Goal: Task Accomplishment & Management: Use online tool/utility

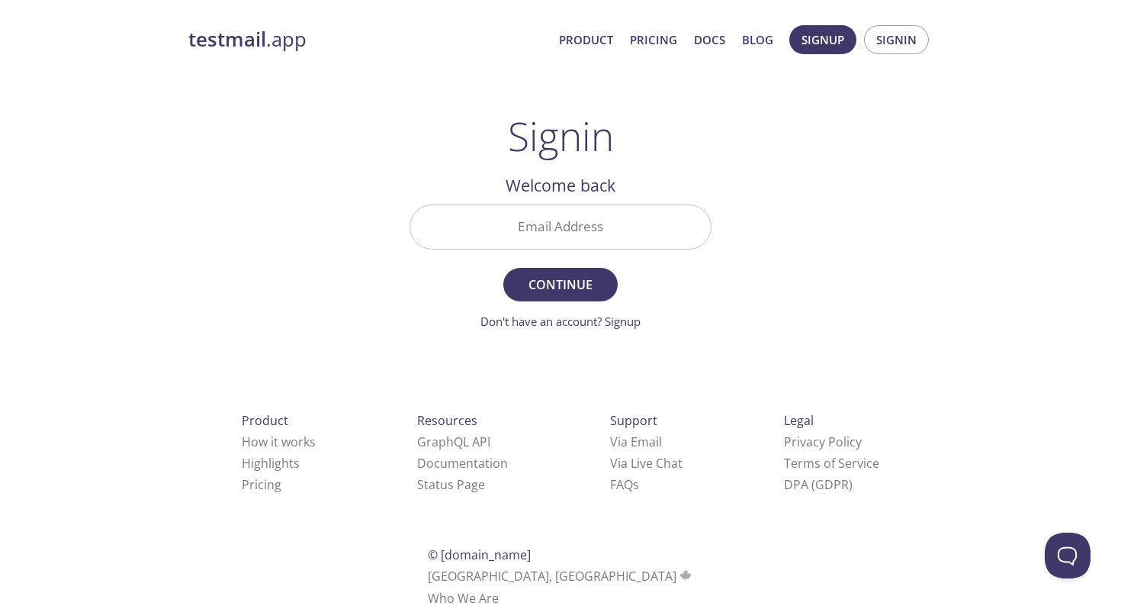
click at [561, 234] on input "Email Address" at bounding box center [560, 226] width 300 height 43
type input "[EMAIL_ADDRESS][DOMAIN_NAME]"
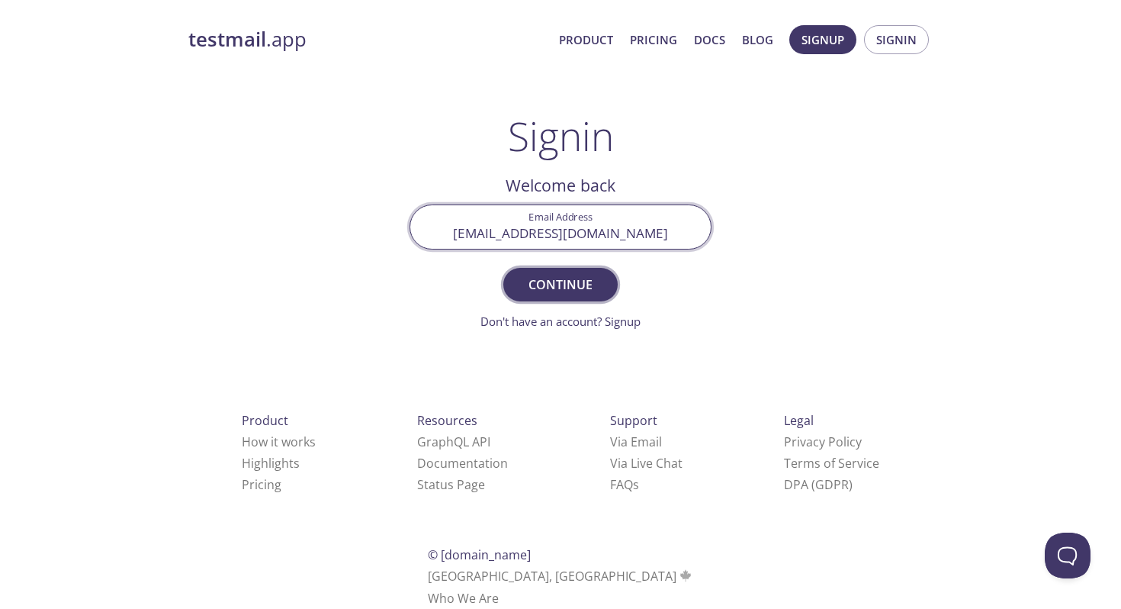
click at [560, 297] on button "Continue" at bounding box center [560, 285] width 114 height 34
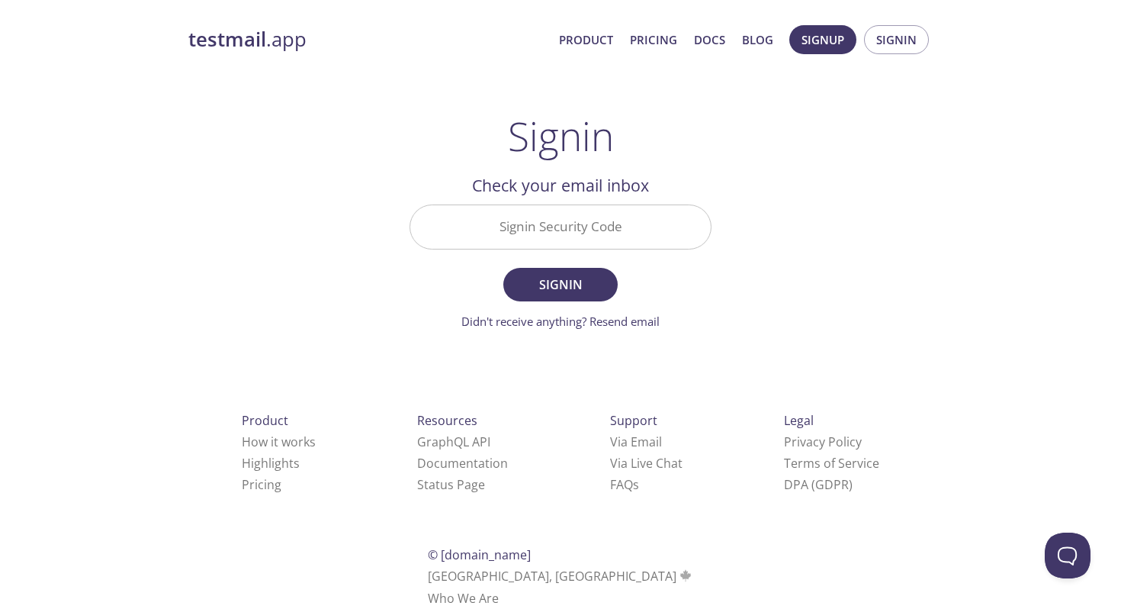
click at [548, 225] on input "Signin Security Code" at bounding box center [560, 226] width 300 height 43
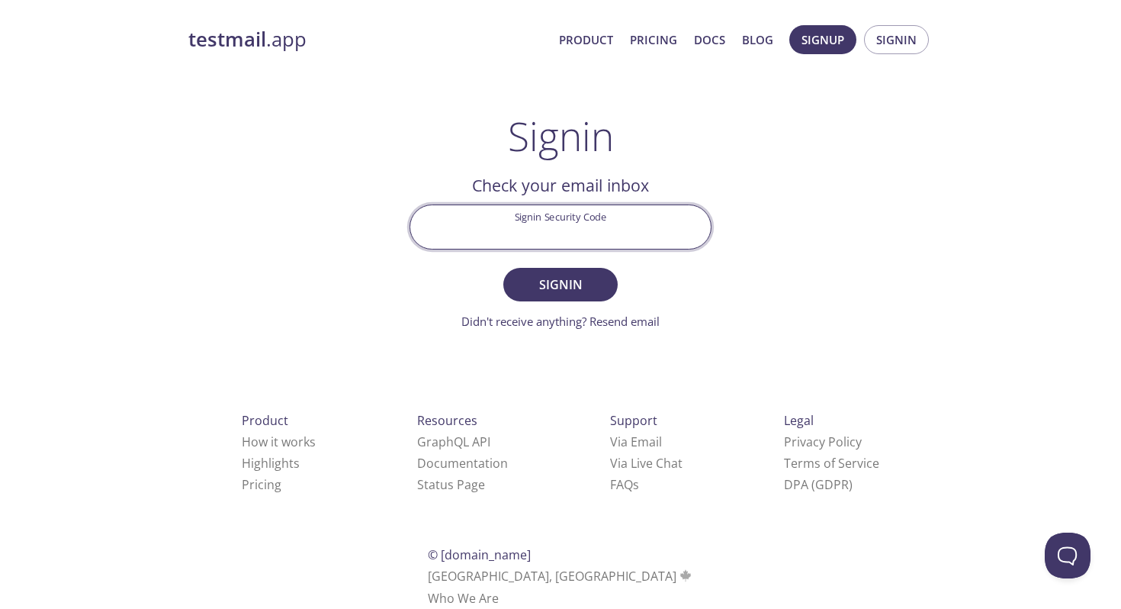
paste input "R1DRY6D"
type input "R1DRY6D"
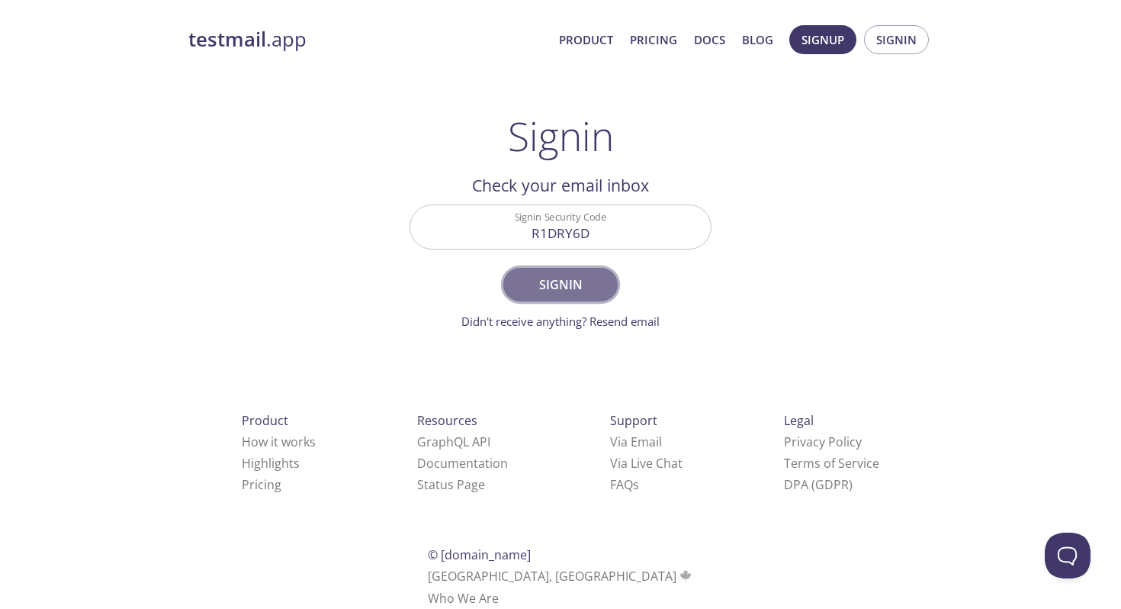
click at [554, 292] on span "Signin" at bounding box center [560, 284] width 81 height 21
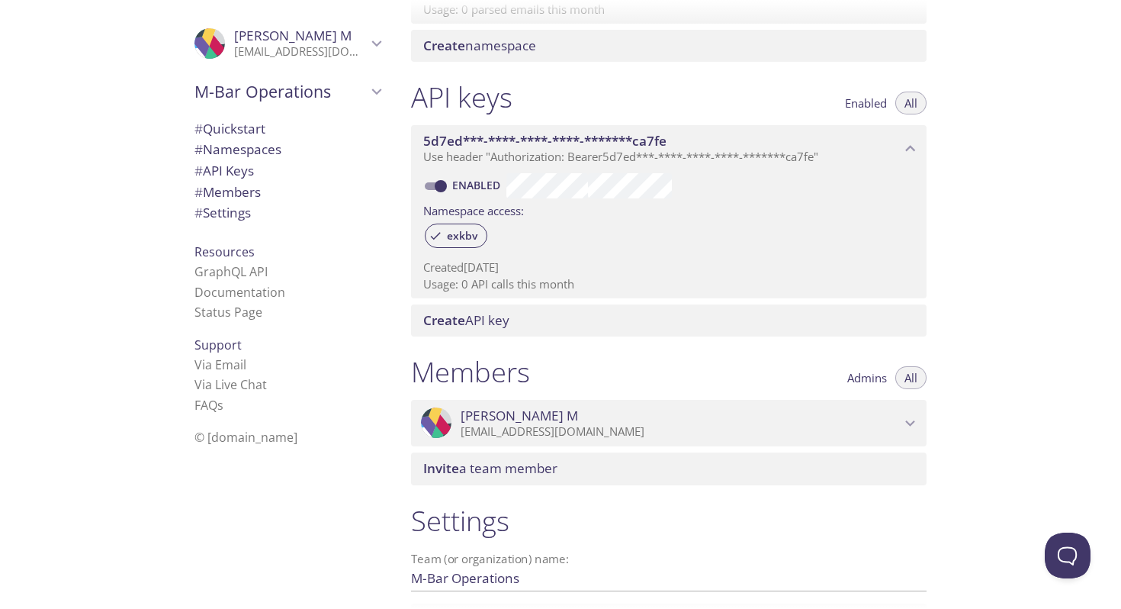
scroll to position [476, 0]
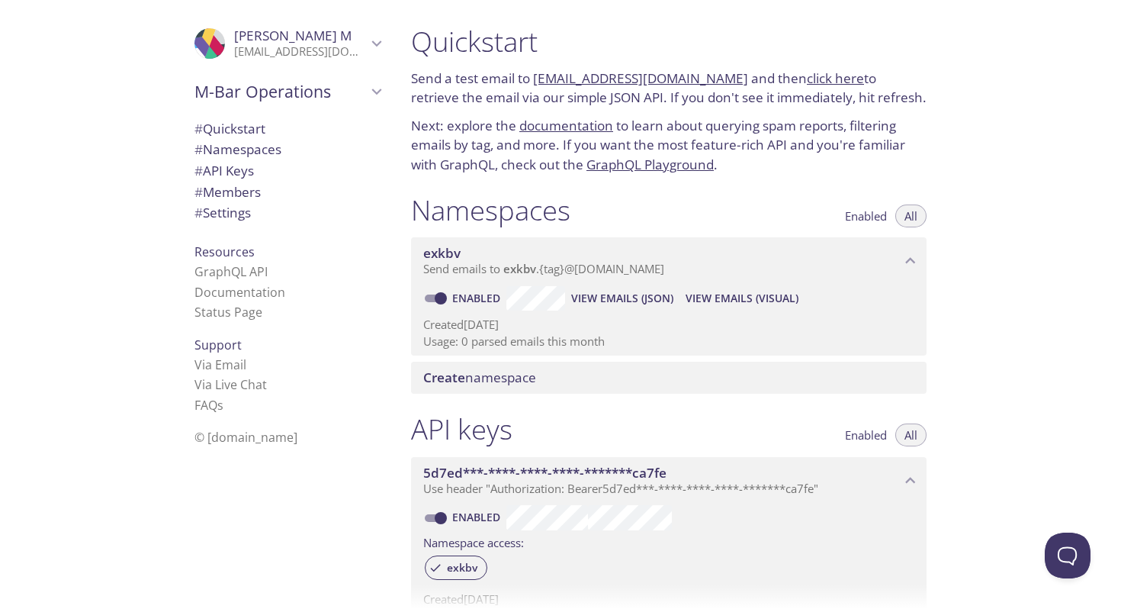
click at [313, 43] on span "Mason M" at bounding box center [300, 35] width 133 height 17
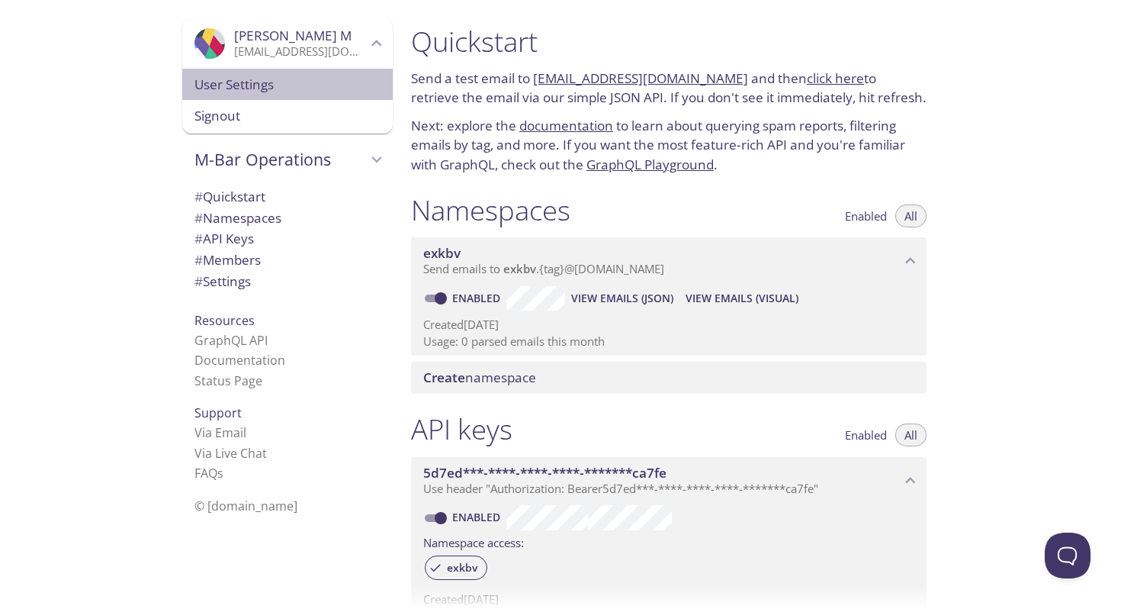
click at [286, 89] on span "User Settings" at bounding box center [287, 85] width 186 height 20
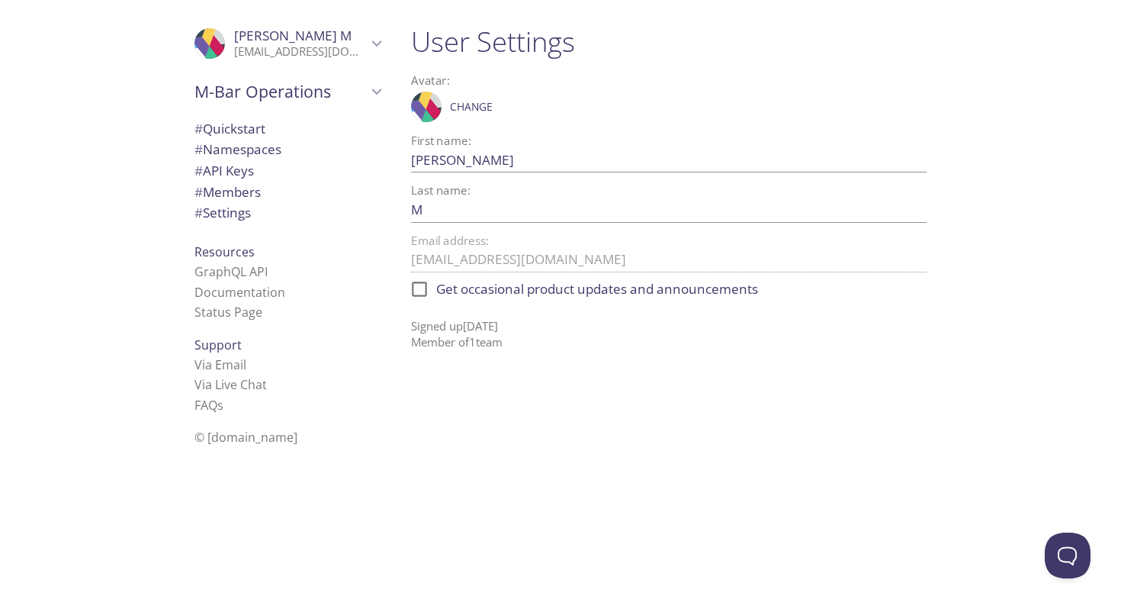
click at [281, 36] on span "Mason M" at bounding box center [292, 36] width 117 height 18
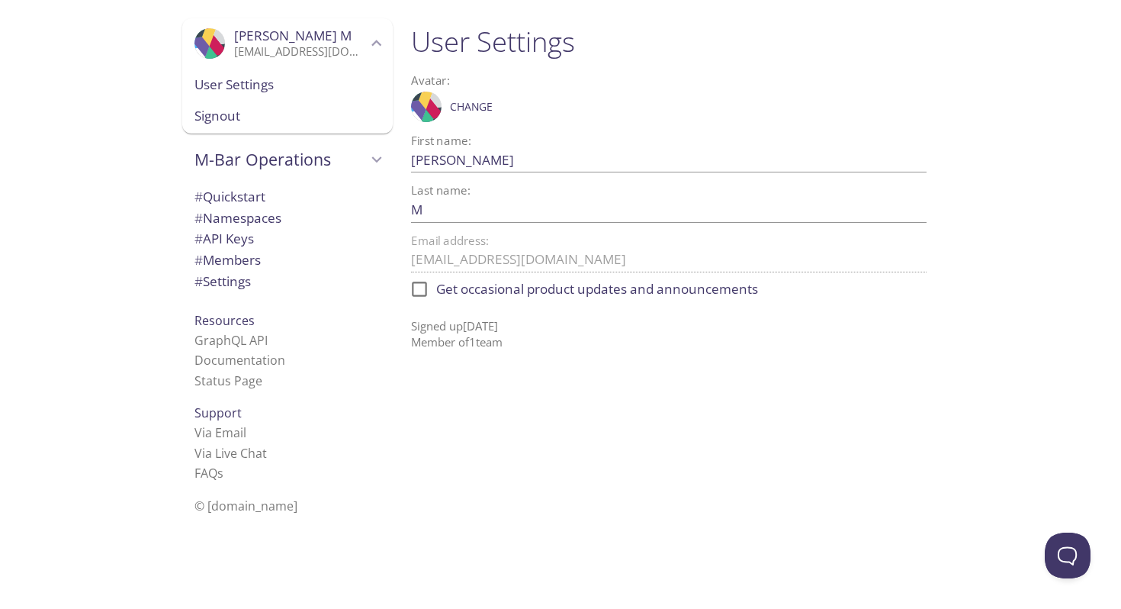
click at [284, 154] on span "M-Bar Operations" at bounding box center [280, 159] width 172 height 21
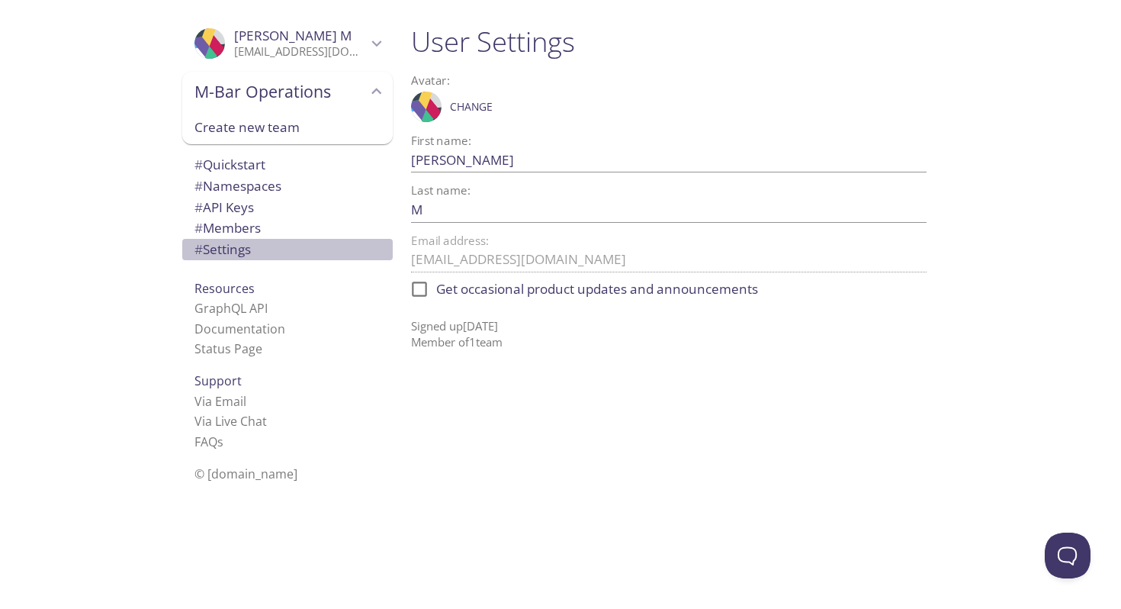
click at [245, 257] on span "# Settings" at bounding box center [222, 249] width 56 height 18
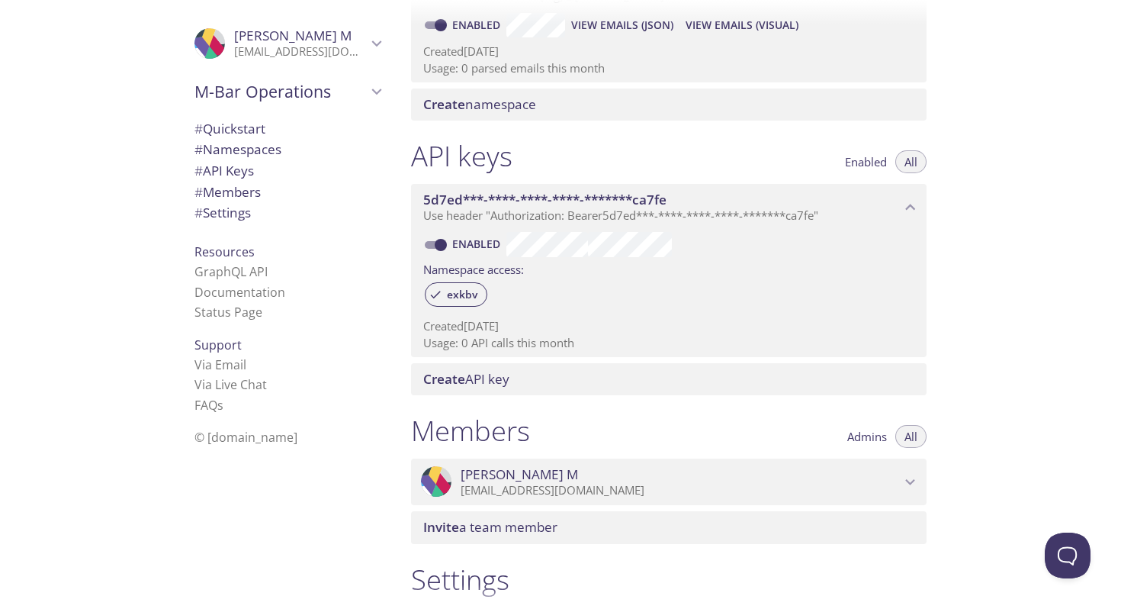
scroll to position [476, 0]
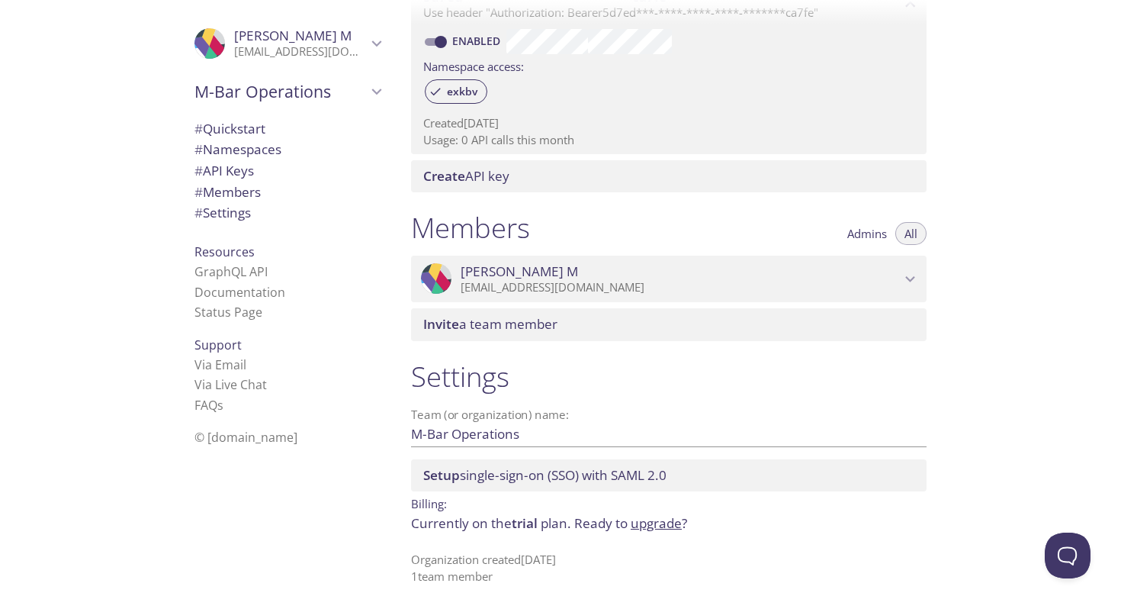
click at [262, 127] on span "# Quickstart" at bounding box center [229, 129] width 71 height 18
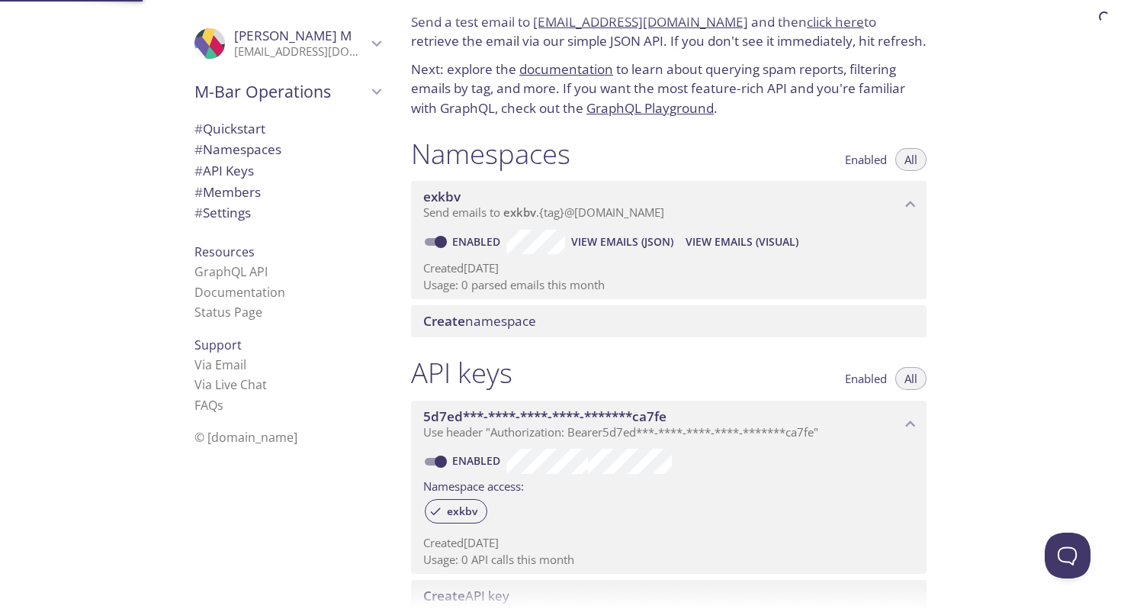
scroll to position [24, 0]
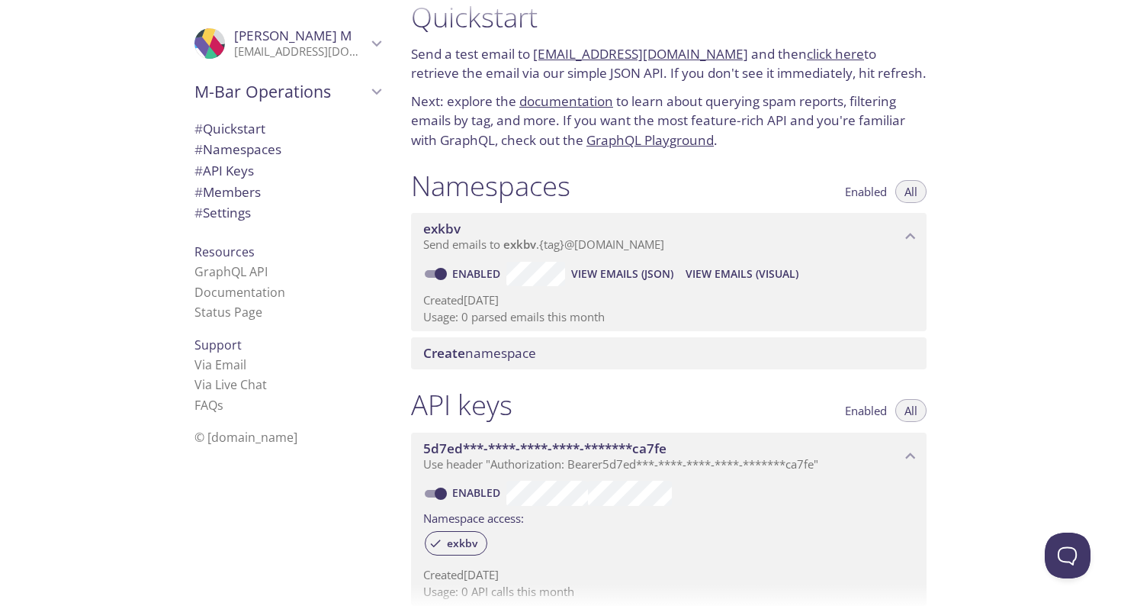
click at [299, 97] on span "M-Bar Operations" at bounding box center [280, 91] width 172 height 21
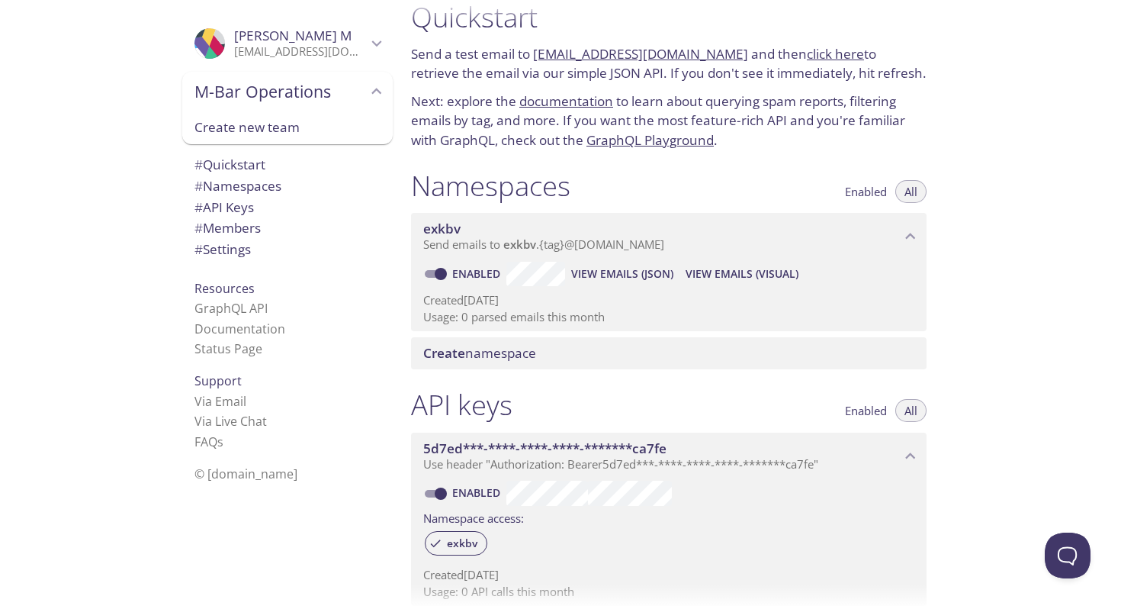
click at [328, 52] on p "[EMAIL_ADDRESS][DOMAIN_NAME]" at bounding box center [300, 51] width 133 height 15
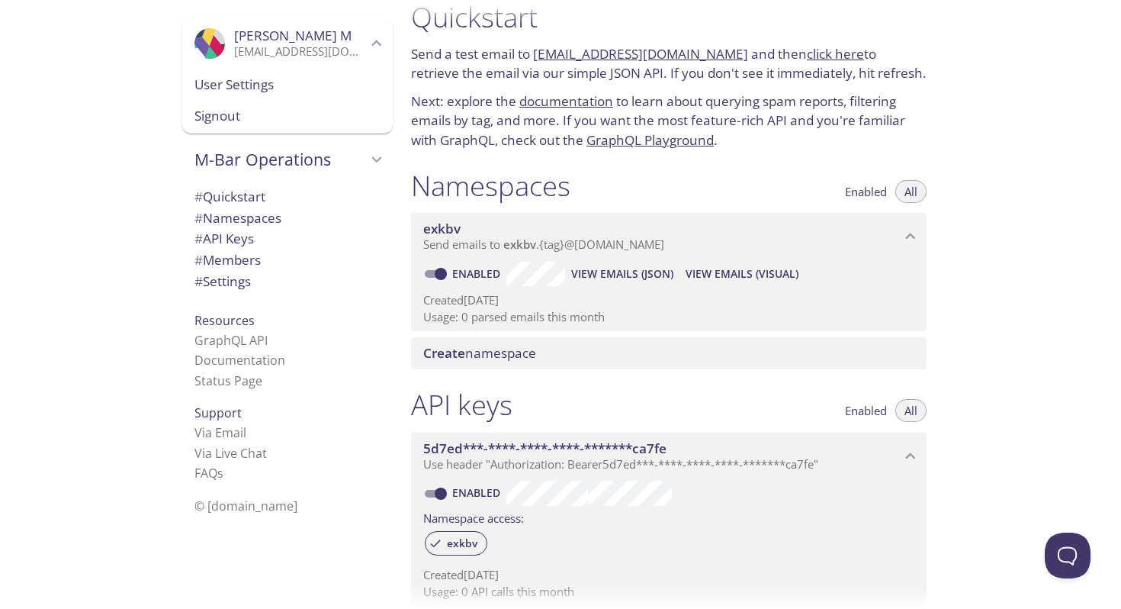
click at [310, 91] on span "User Settings" at bounding box center [287, 85] width 186 height 20
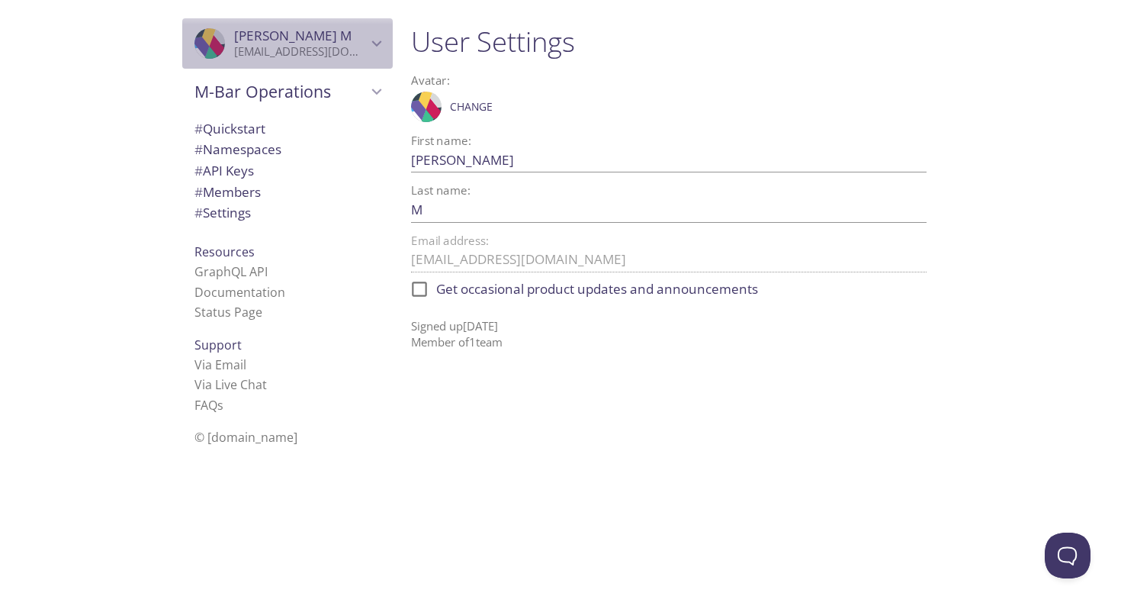
click at [243, 32] on span "Mason M" at bounding box center [292, 36] width 117 height 18
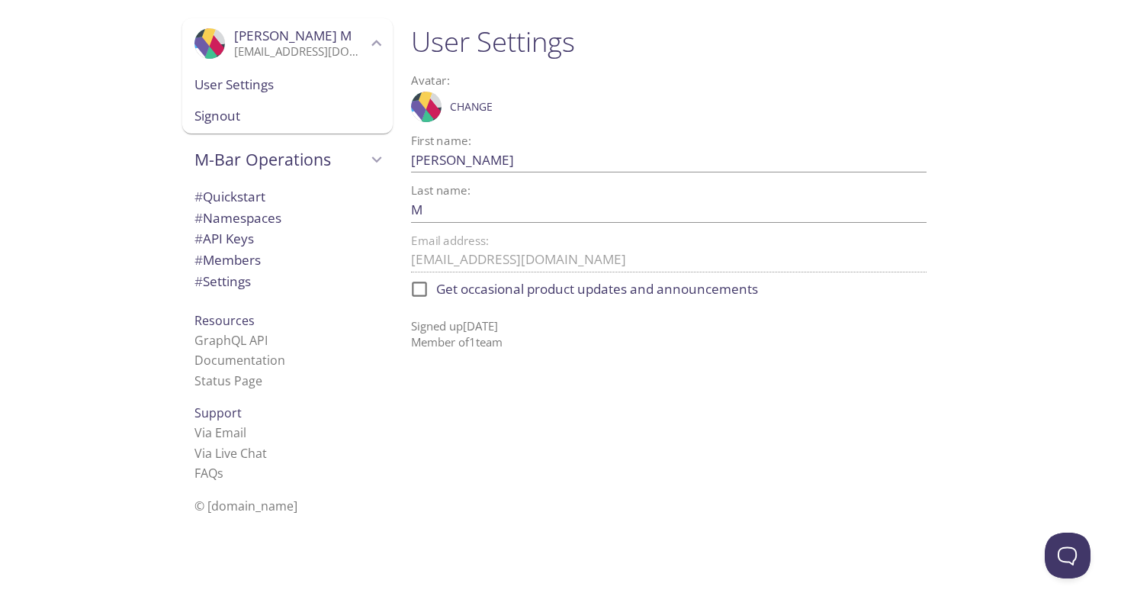
click at [260, 111] on span "Signout" at bounding box center [287, 116] width 186 height 20
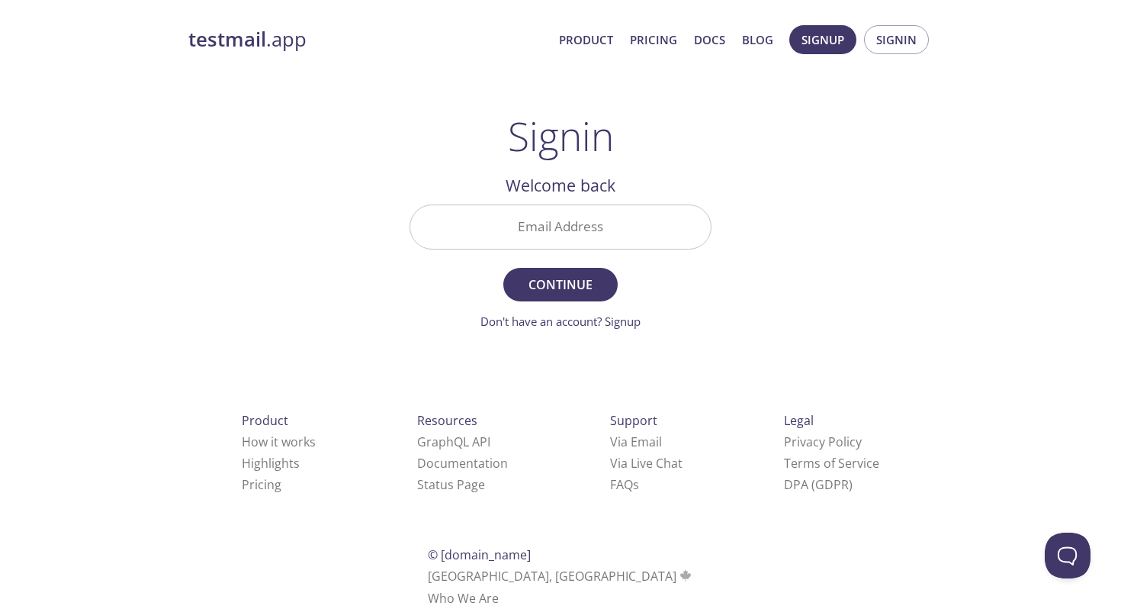
click at [501, 243] on input "Email Address" at bounding box center [560, 226] width 300 height 43
type input "[EMAIL_ADDRESS][DOMAIN_NAME]"
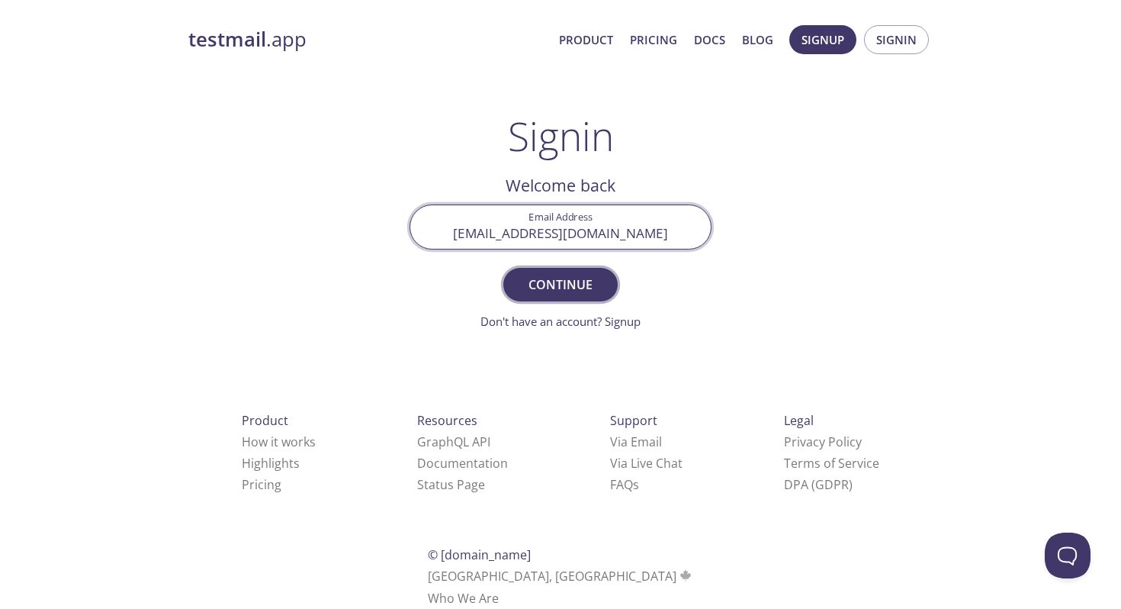
click at [559, 284] on span "Continue" at bounding box center [560, 284] width 81 height 21
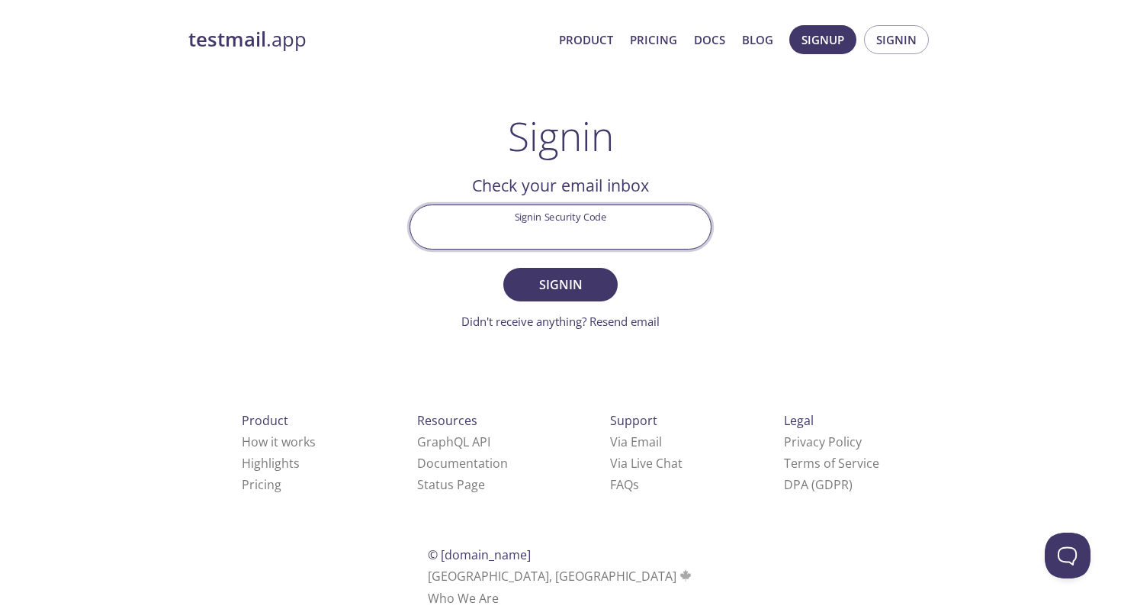
click at [613, 231] on input "Signin Security Code" at bounding box center [560, 226] width 300 height 43
paste input "D7GLSBR"
type input "D7GLSBR"
click at [583, 284] on span "Signin" at bounding box center [560, 284] width 81 height 21
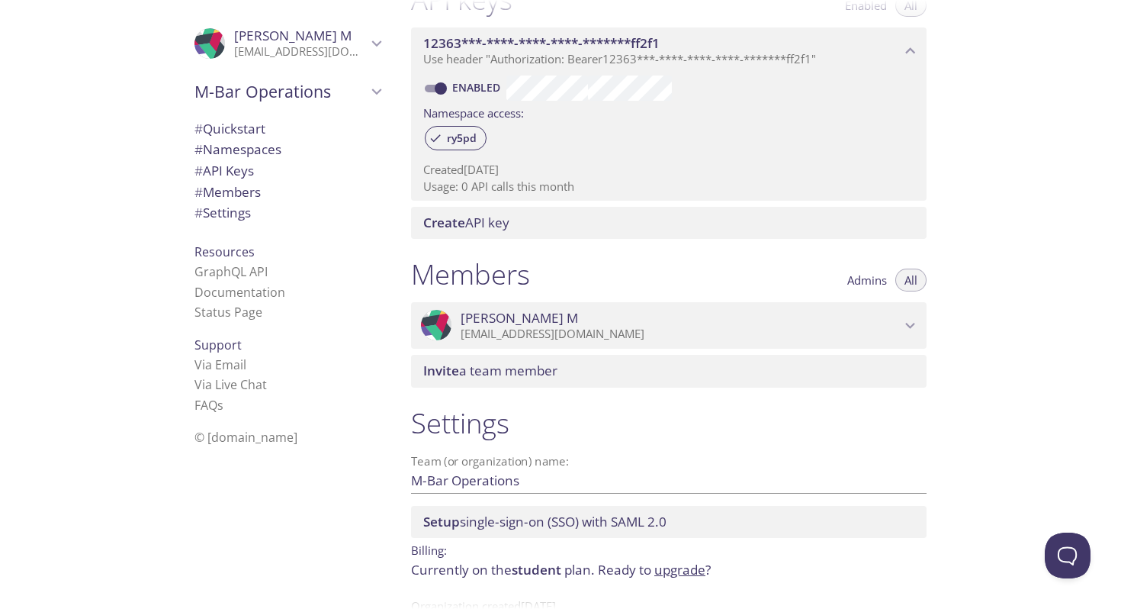
scroll to position [476, 0]
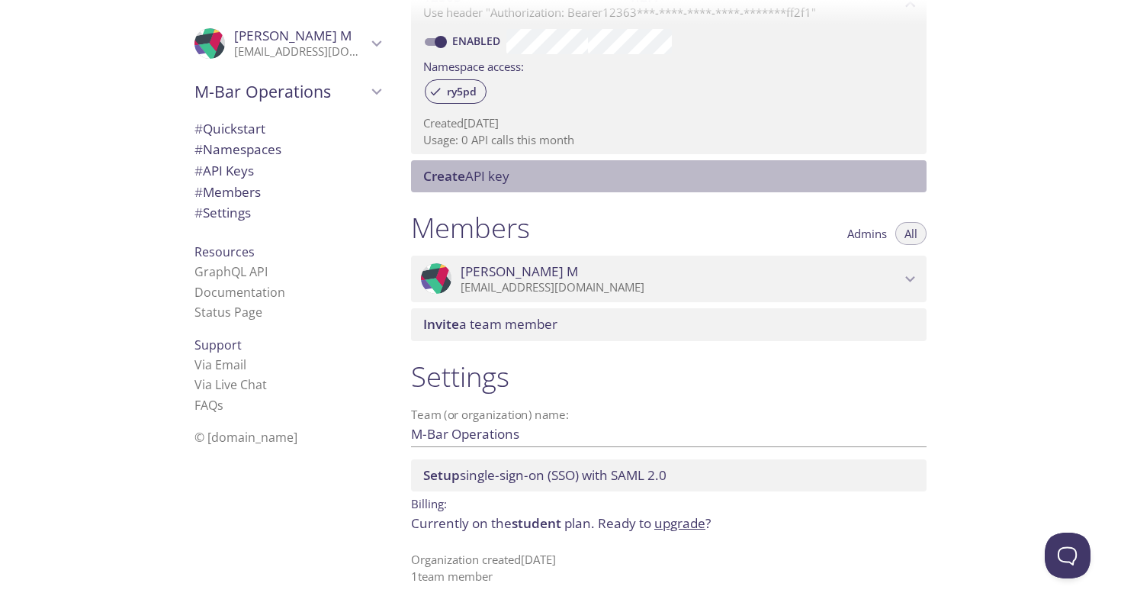
click at [495, 179] on span "Create API key" at bounding box center [466, 176] width 86 height 18
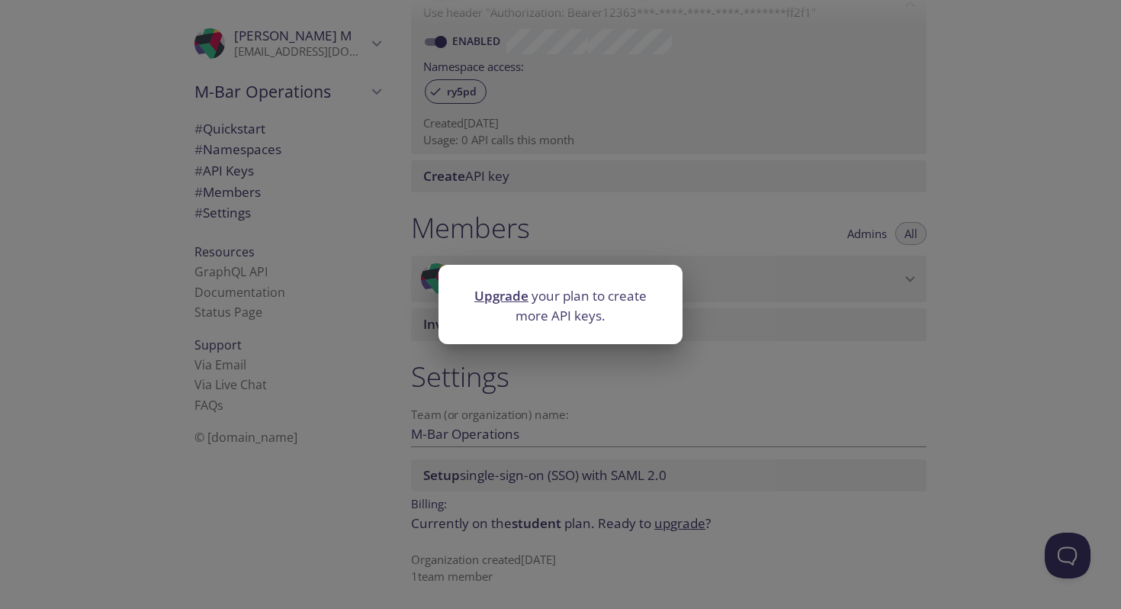
click at [495, 179] on div "Upgrade your plan to create more API keys." at bounding box center [560, 304] width 1121 height 609
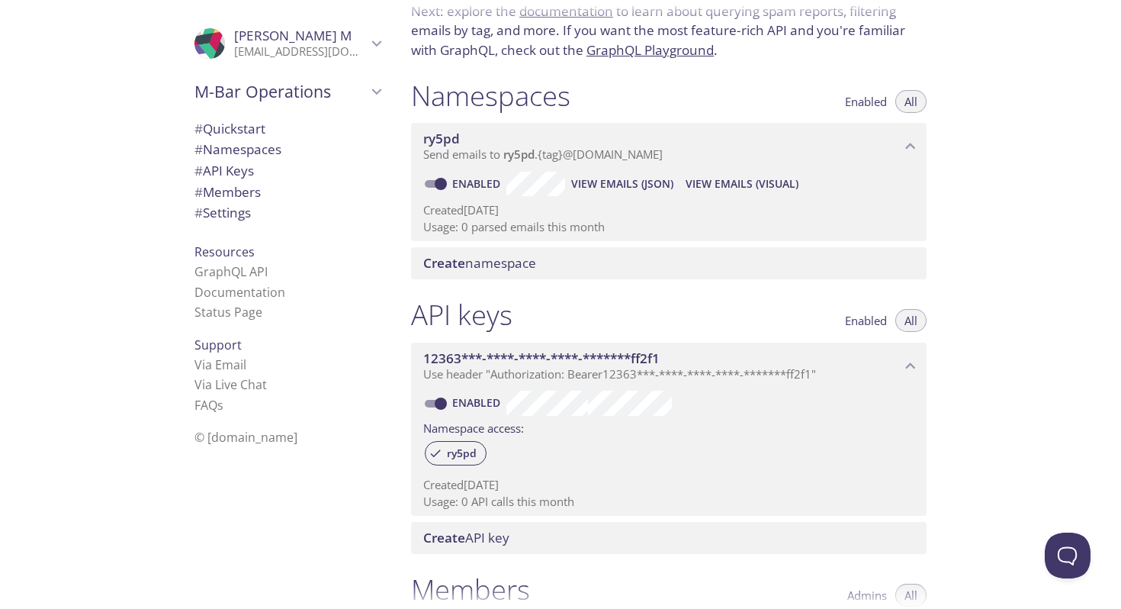
scroll to position [0, 0]
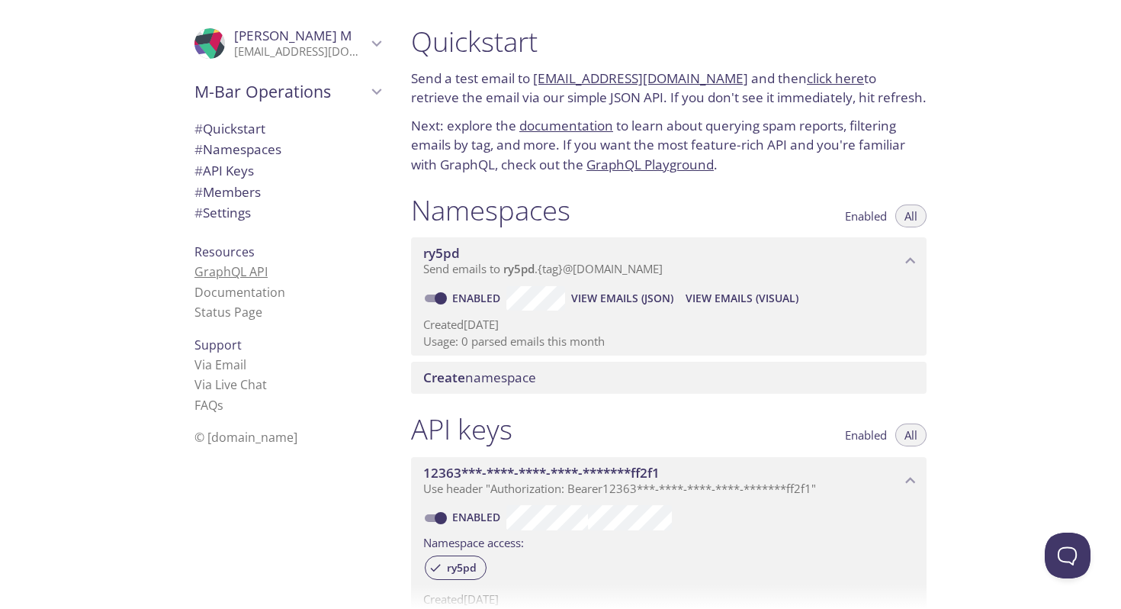
click at [249, 270] on link "GraphQL API" at bounding box center [230, 271] width 73 height 17
click at [263, 277] on link "GraphQL API" at bounding box center [230, 271] width 73 height 17
click at [252, 315] on link "Status Page" at bounding box center [228, 311] width 68 height 17
click at [244, 285] on link "Documentation" at bounding box center [239, 292] width 91 height 17
click at [593, 271] on span "Send emails to ry5pd . {tag} @[DOMAIN_NAME]" at bounding box center [542, 268] width 239 height 15
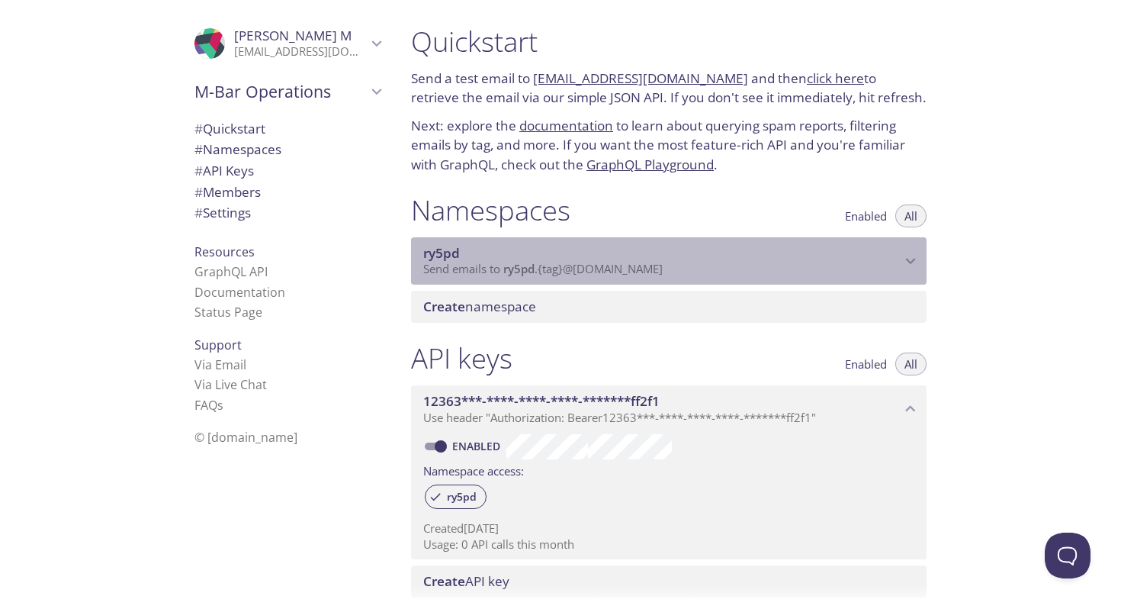
click at [593, 271] on span "Send emails to ry5pd . {tag} @[DOMAIN_NAME]" at bounding box center [542, 268] width 239 height 15
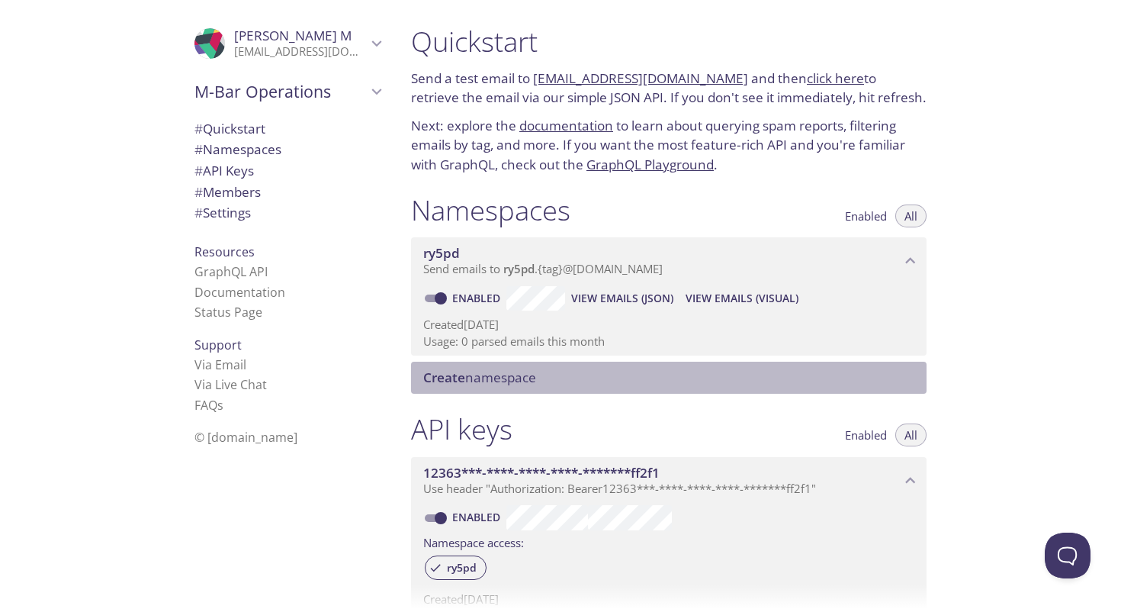
click at [511, 381] on span "Create namespace" at bounding box center [479, 377] width 113 height 18
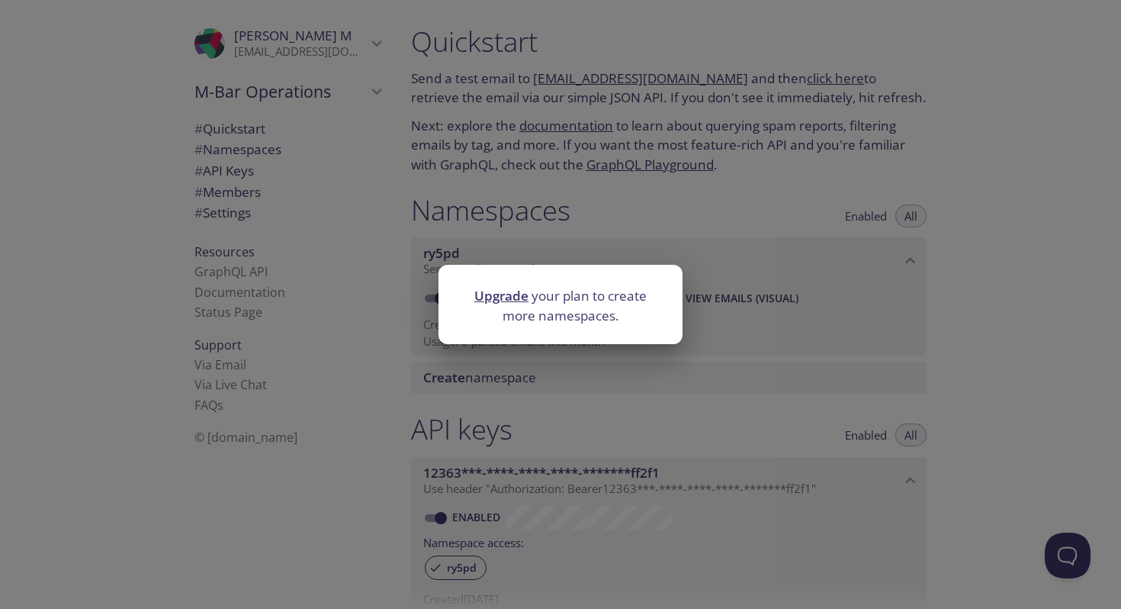
click at [570, 226] on div "Upgrade your plan to create more namespaces." at bounding box center [560, 304] width 1121 height 609
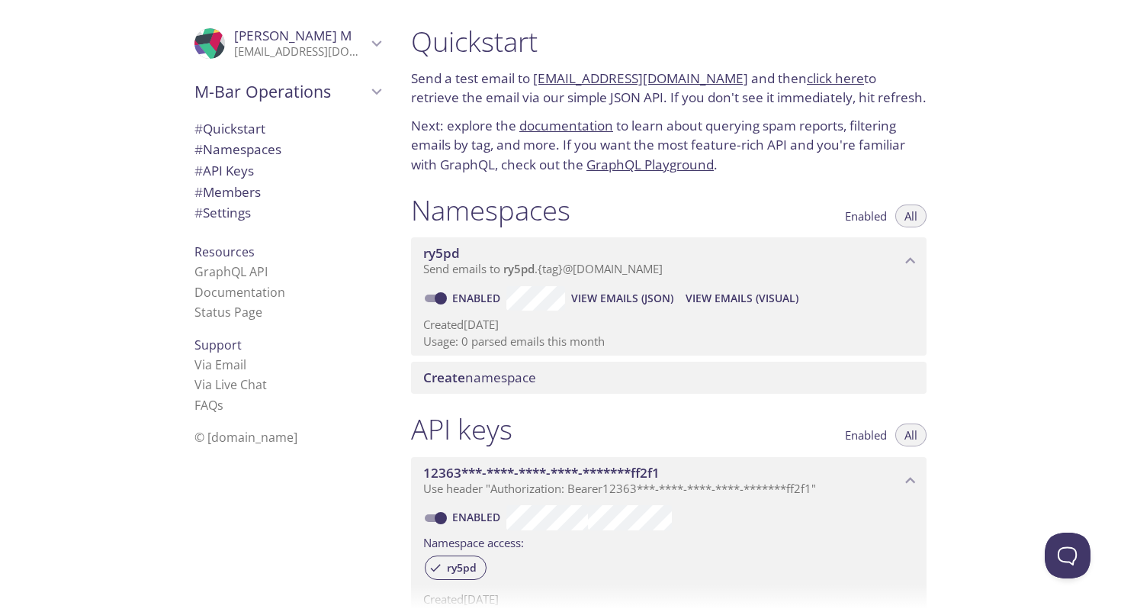
scroll to position [476, 0]
